Goal: Obtain resource: Download file/media

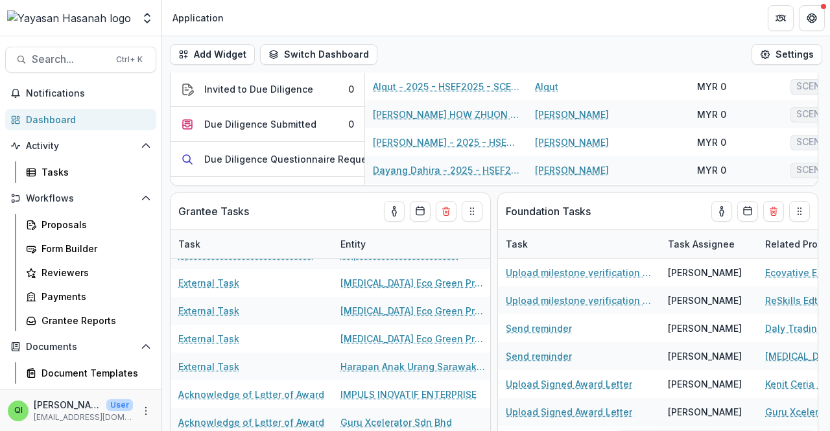
scroll to position [231, 0]
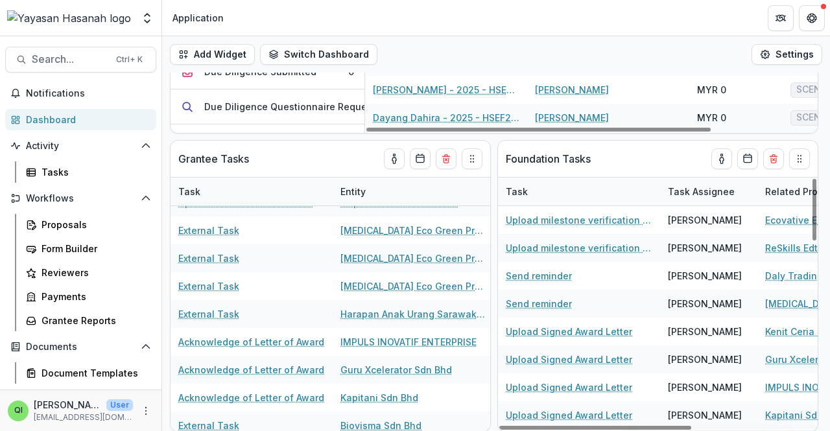
click at [542, 32] on header "Application" at bounding box center [496, 18] width 668 height 36
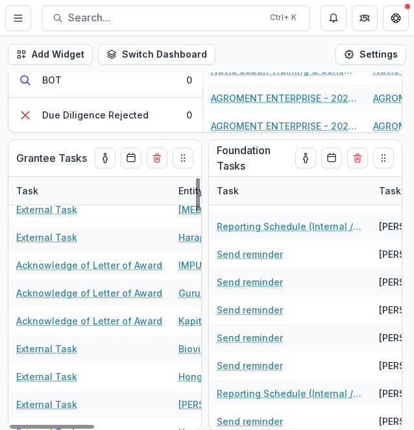
scroll to position [458, 0]
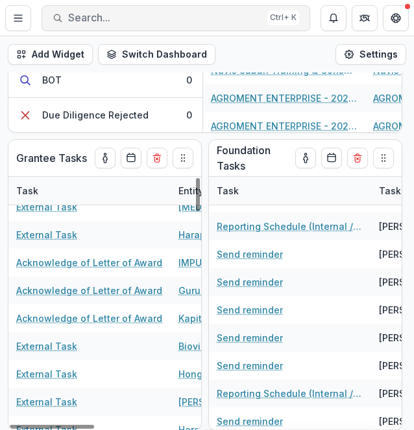
click at [179, 17] on span "Search..." at bounding box center [165, 18] width 194 height 12
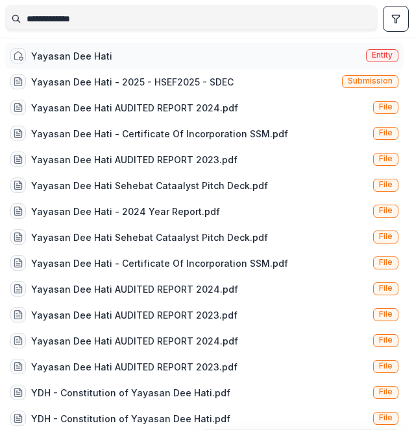
type input "**********"
click at [193, 52] on div "Yayasan Dee Hati Entity" at bounding box center [204, 56] width 398 height 26
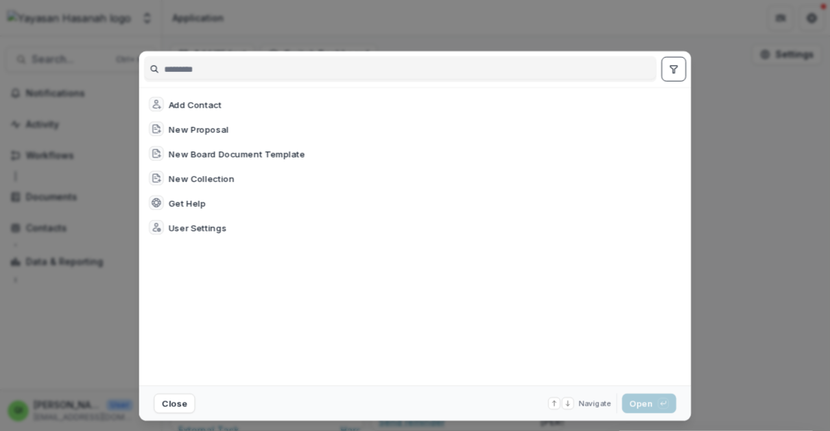
scroll to position [231, 0]
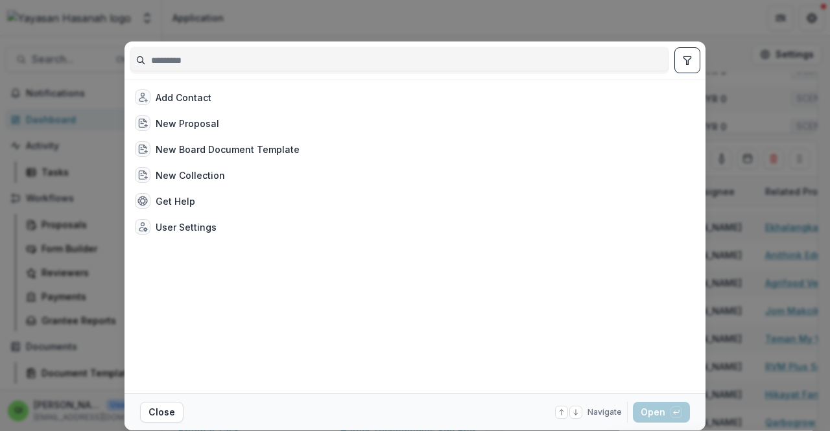
click at [413, 55] on input at bounding box center [399, 60] width 538 height 21
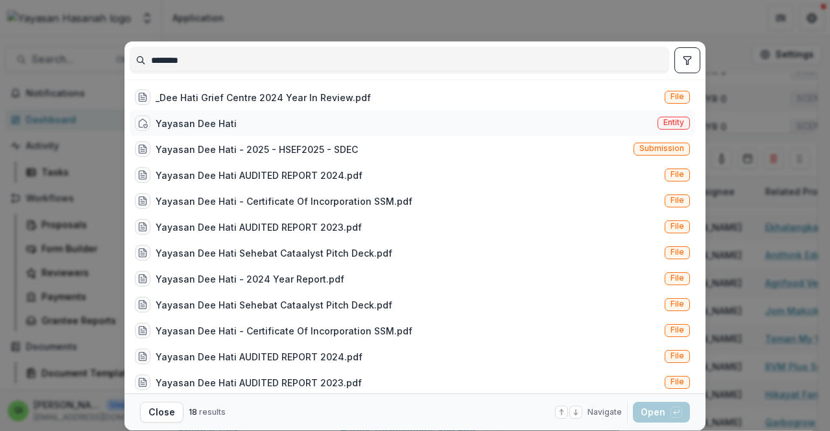
type input "********"
click at [413, 124] on div "Yayasan Dee Hati Entity" at bounding box center [412, 123] width 565 height 26
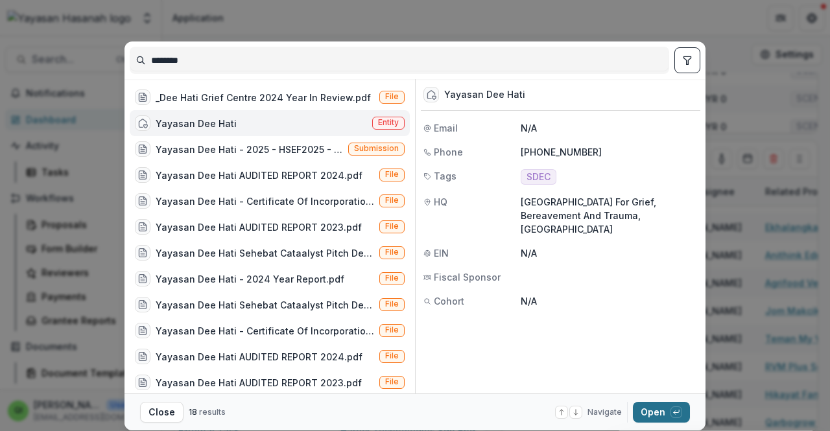
click at [413, 417] on button "Open with enter key" at bounding box center [661, 412] width 57 height 21
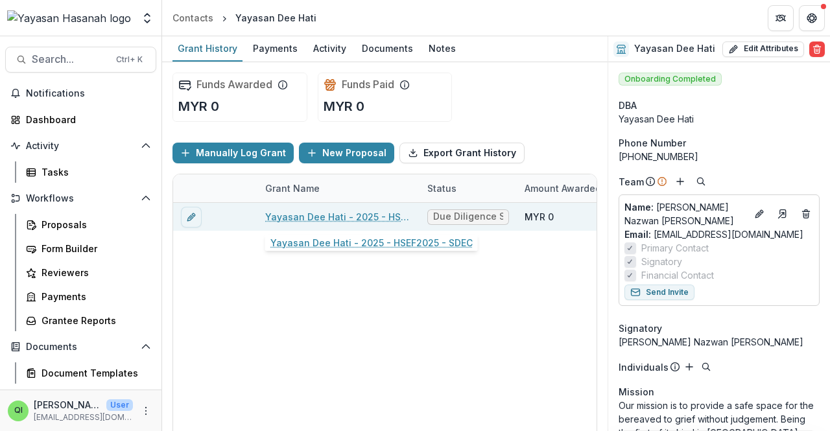
click at [356, 210] on link "Yayasan Dee Hati - 2025 - HSEF2025 - SDEC" at bounding box center [338, 217] width 146 height 14
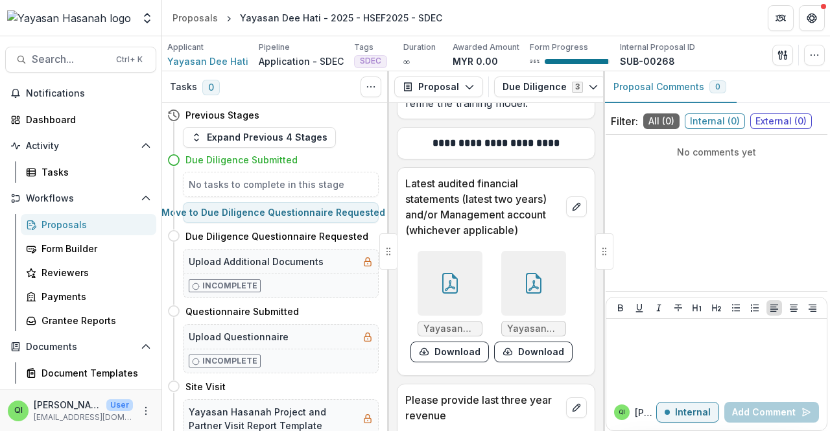
scroll to position [9153, 0]
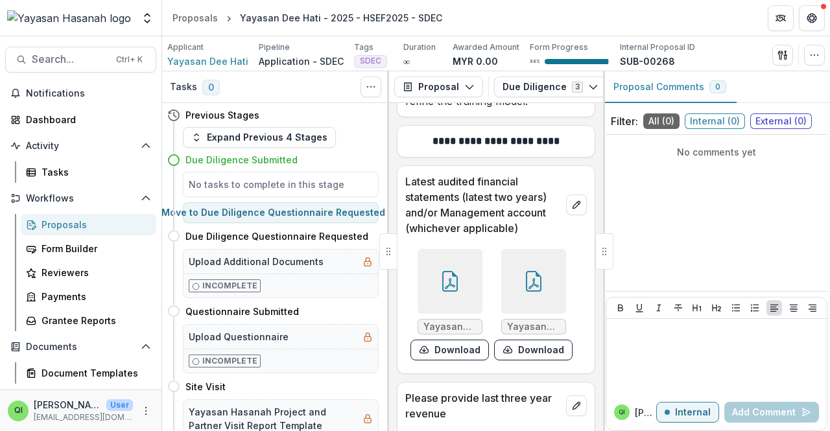
click at [413, 277] on div at bounding box center [449, 281] width 65 height 65
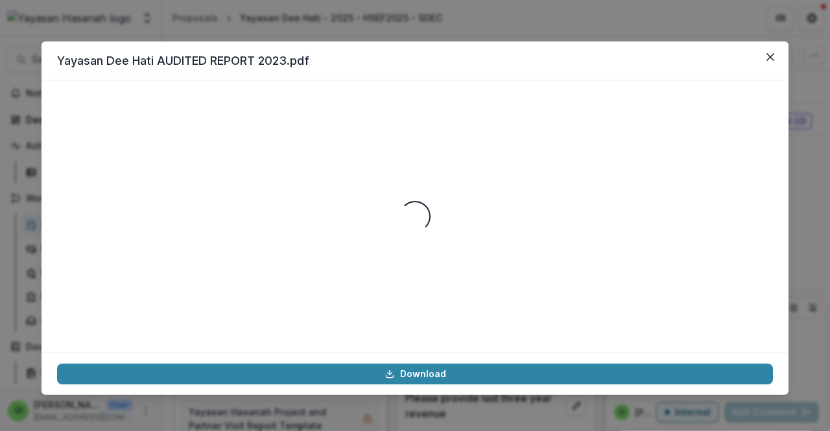
click at [413, 10] on div "Yayasan Dee Hati AUDITED REPORT 2023.pdf Loading... Download" at bounding box center [415, 215] width 830 height 431
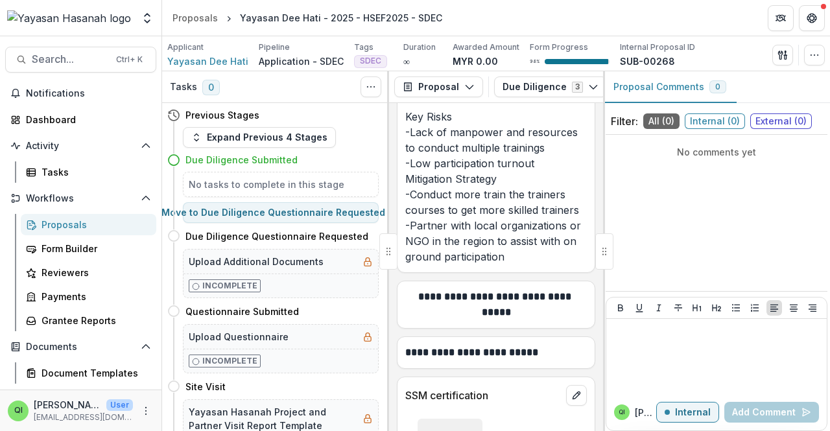
scroll to position [12837, 0]
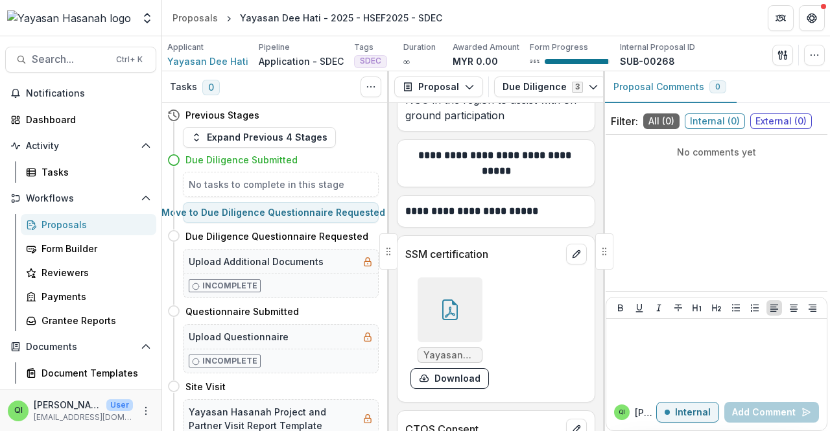
click at [413, 277] on div at bounding box center [449, 309] width 65 height 65
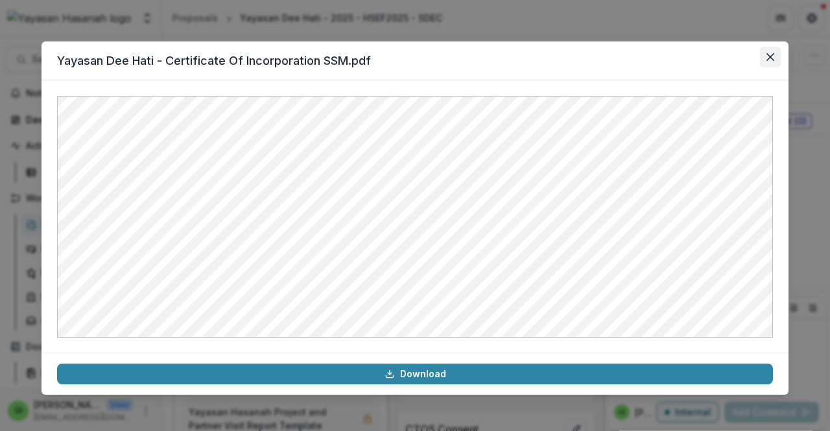
click at [413, 58] on icon "Close" at bounding box center [770, 57] width 8 height 8
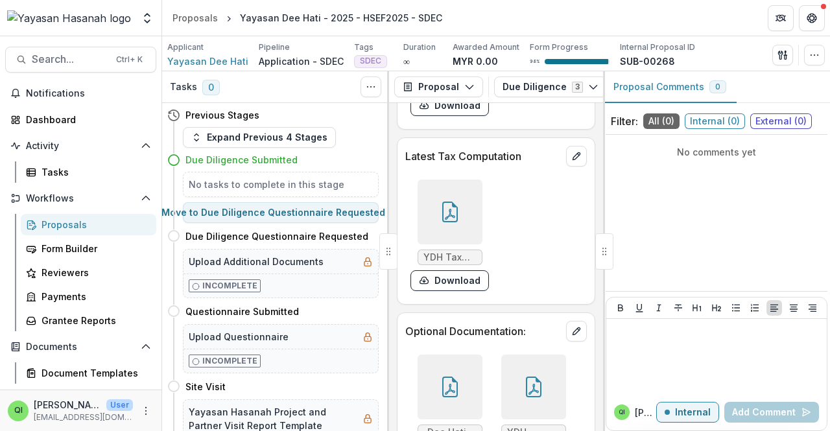
scroll to position [13309, 0]
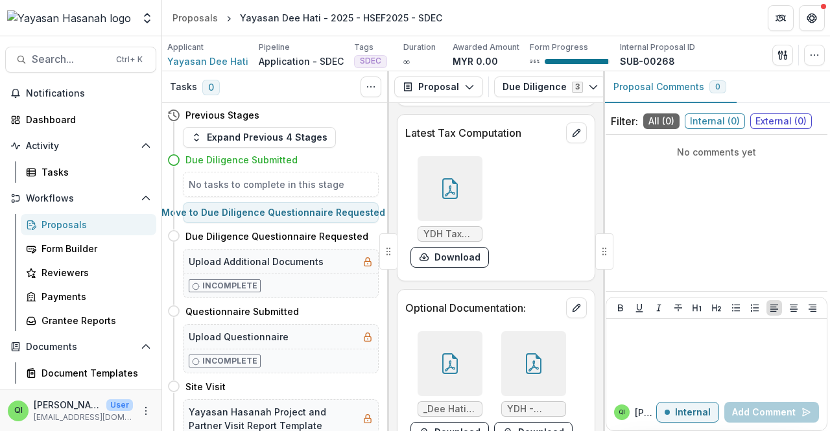
click at [413, 331] on div at bounding box center [449, 363] width 65 height 65
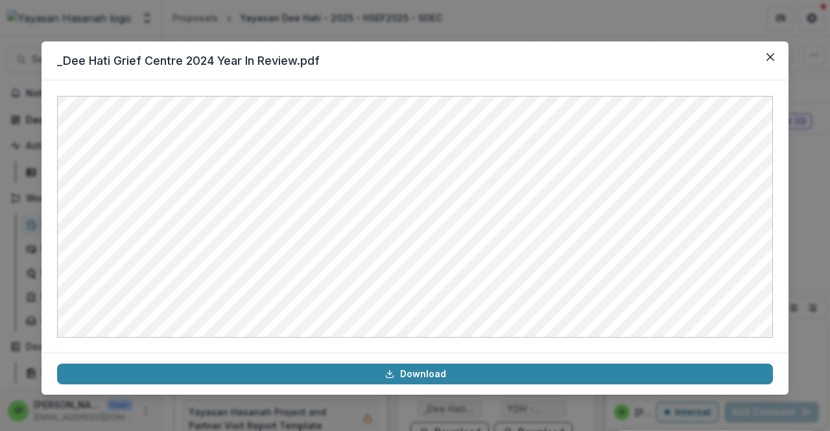
click at [413, 53] on header "_Dee Hati Grief Centre 2024 Year In Review.pdf" at bounding box center [414, 60] width 747 height 39
click at [413, 66] on button "Close" at bounding box center [770, 57] width 21 height 21
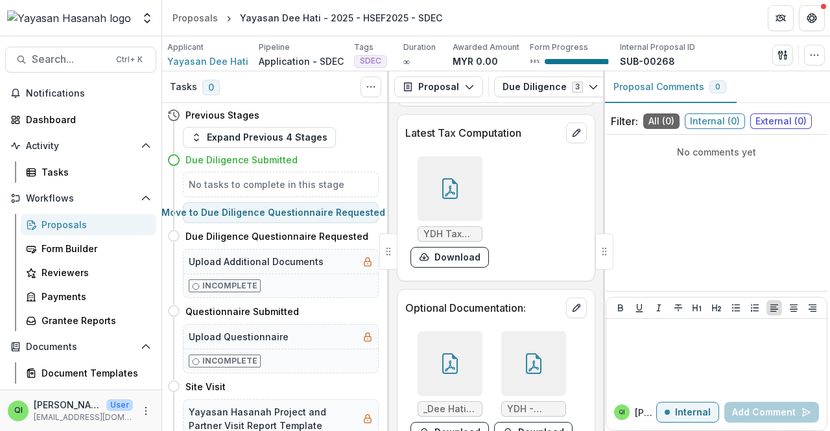
click at [413, 209] on div "YDH Tax Computation.pdf Download" at bounding box center [495, 212] width 181 height 122
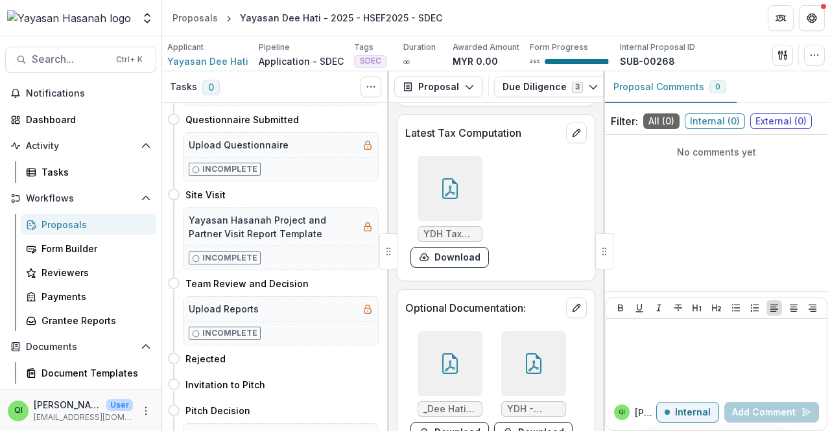
scroll to position [259, 0]
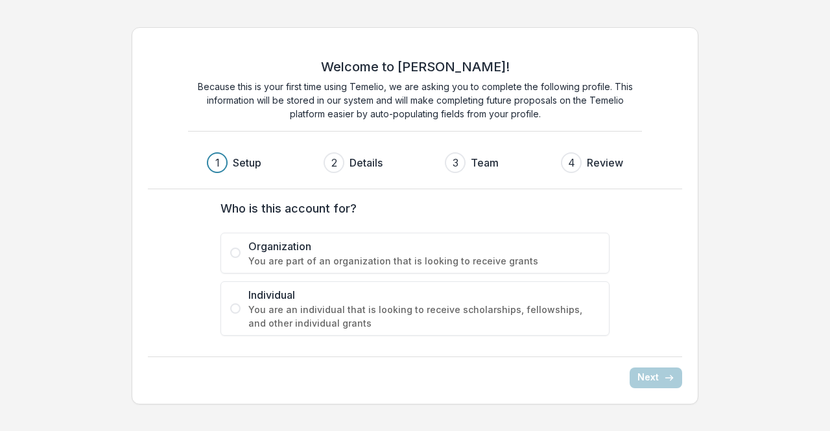
click at [538, 32] on div "Welcome to [PERSON_NAME]! Because this is your first time using Temelio, we are…" at bounding box center [415, 215] width 566 height 377
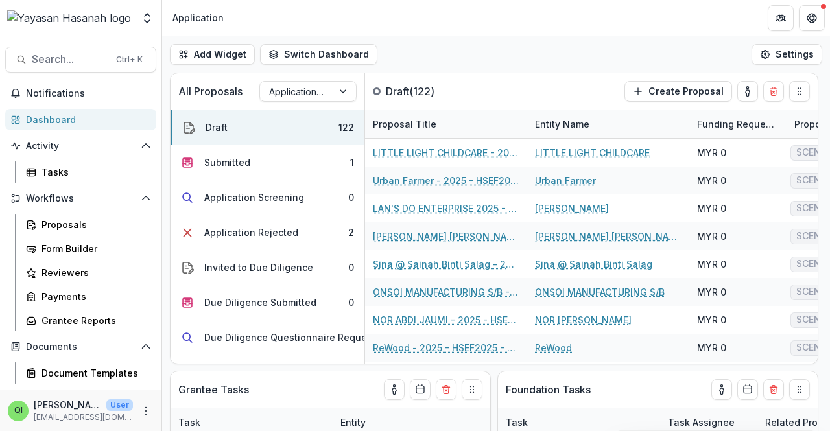
scroll to position [380, 0]
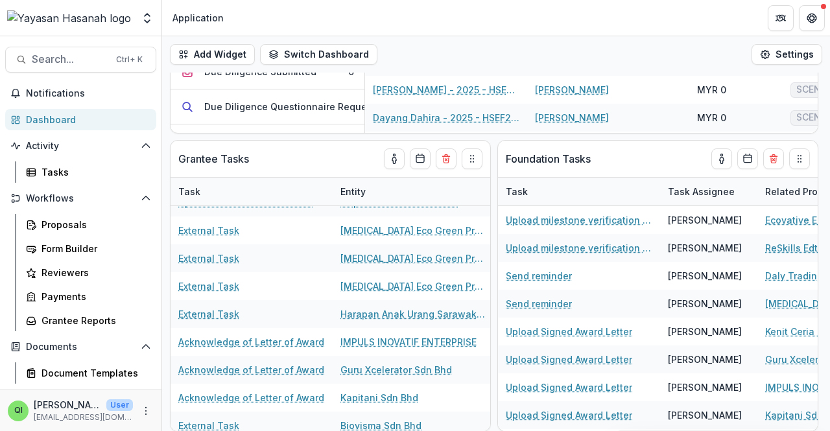
click at [465, 6] on header "Application" at bounding box center [496, 18] width 668 height 36
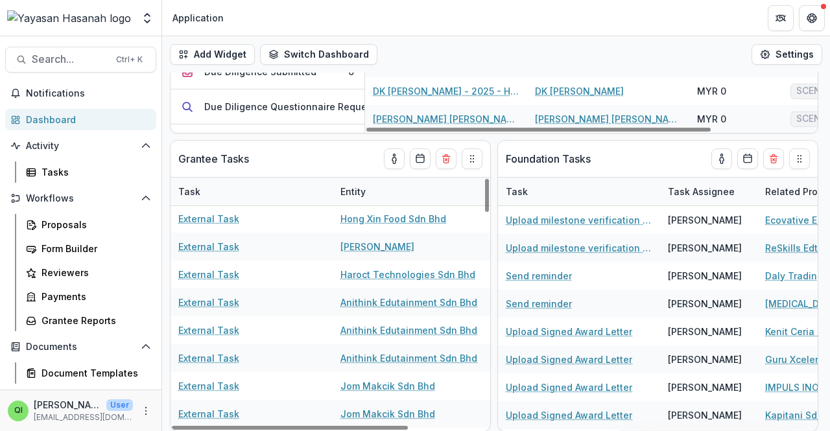
scroll to position [333, 0]
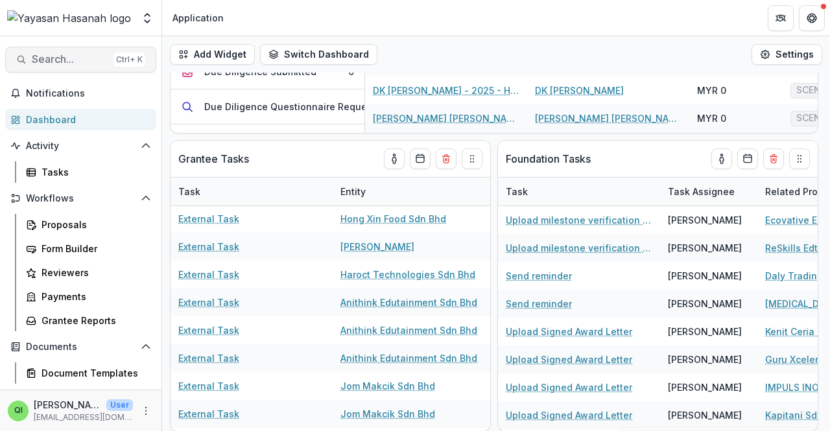
click at [87, 59] on span "Search..." at bounding box center [70, 59] width 76 height 12
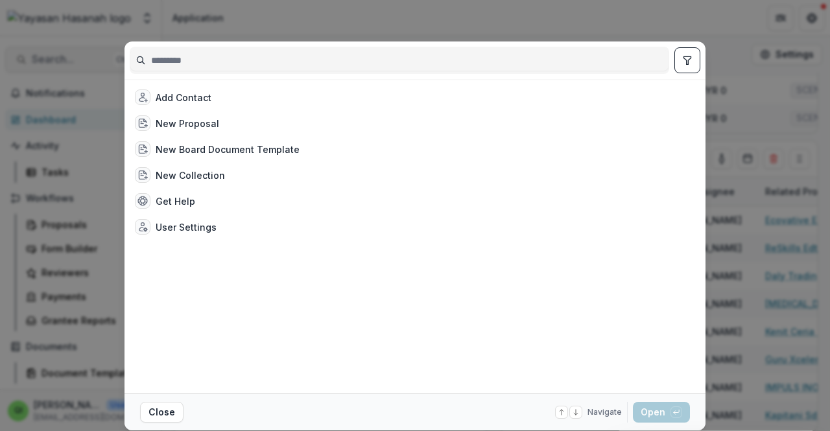
type input "*"
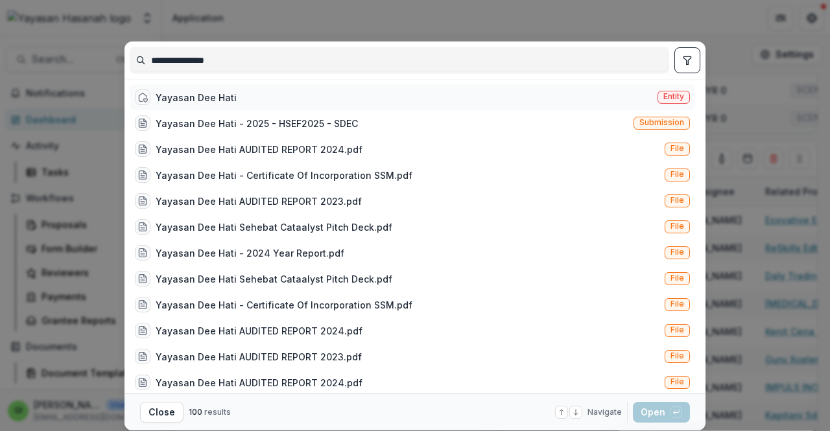
type input "**********"
click at [229, 93] on div "Yayasan Dee Hati Entity" at bounding box center [412, 97] width 565 height 26
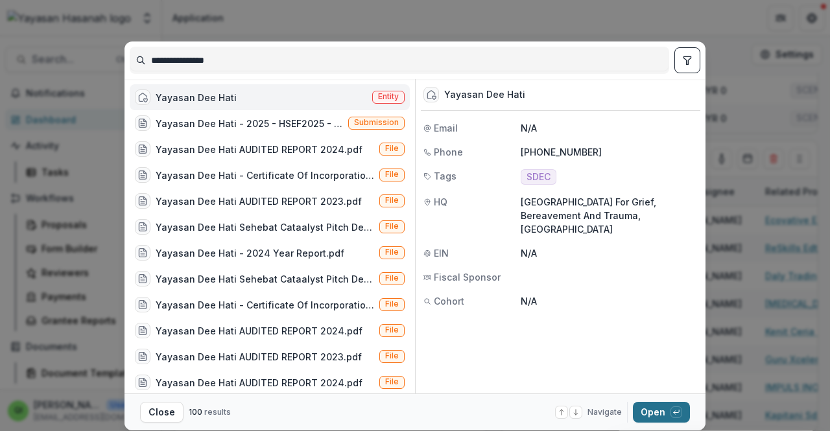
click at [652, 408] on button "Open with enter key" at bounding box center [661, 412] width 57 height 21
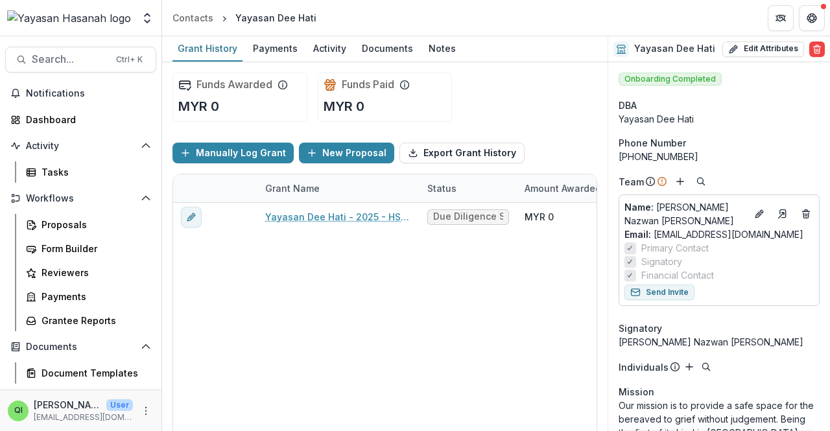
scroll to position [29, 0]
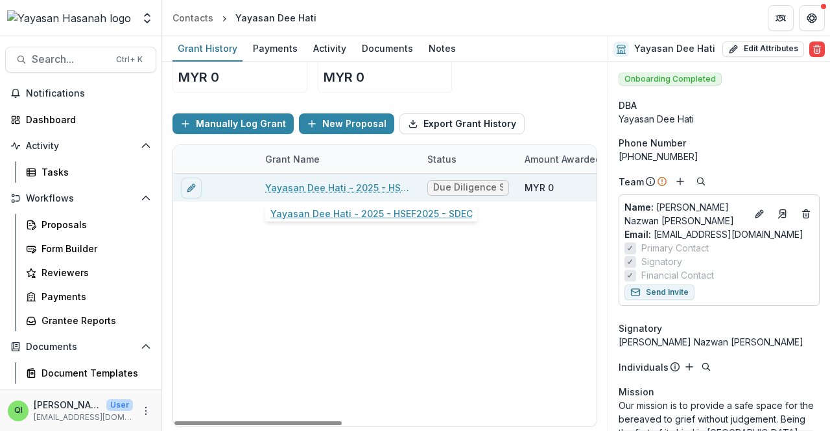
click at [323, 183] on link "Yayasan Dee Hati - 2025 - HSEF2025 - SDEC" at bounding box center [338, 188] width 146 height 14
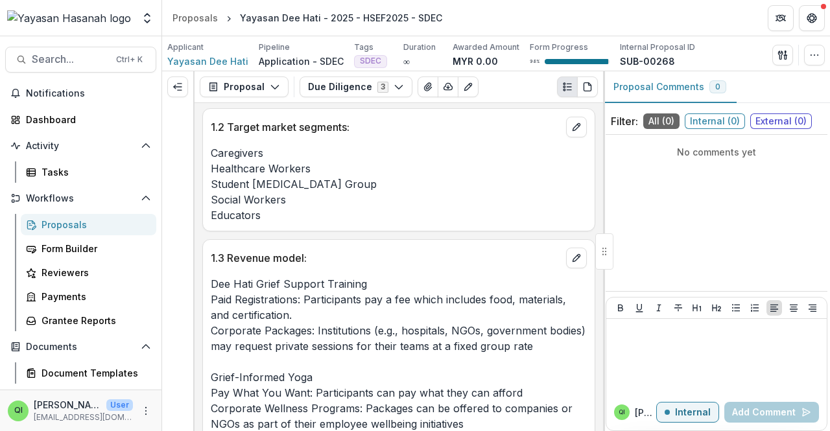
scroll to position [3261, 0]
